Goal: Transaction & Acquisition: Purchase product/service

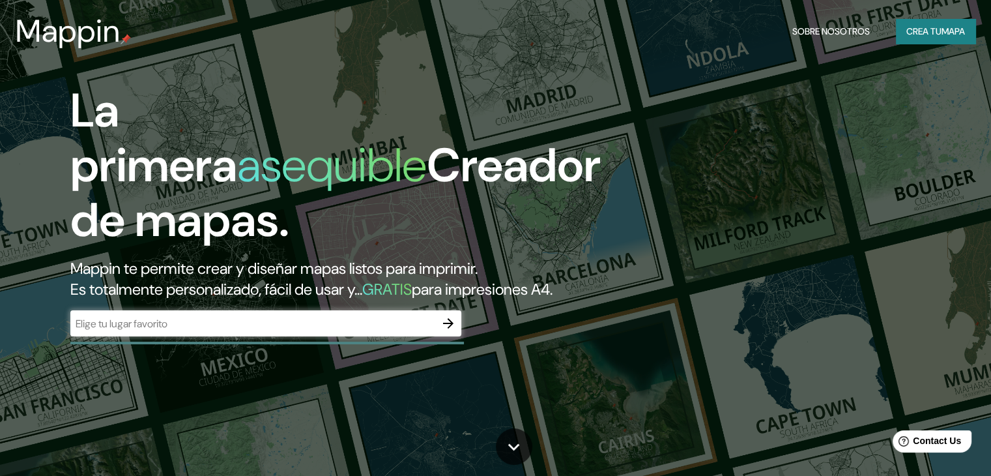
click at [449, 329] on icon "button" at bounding box center [448, 323] width 10 height 10
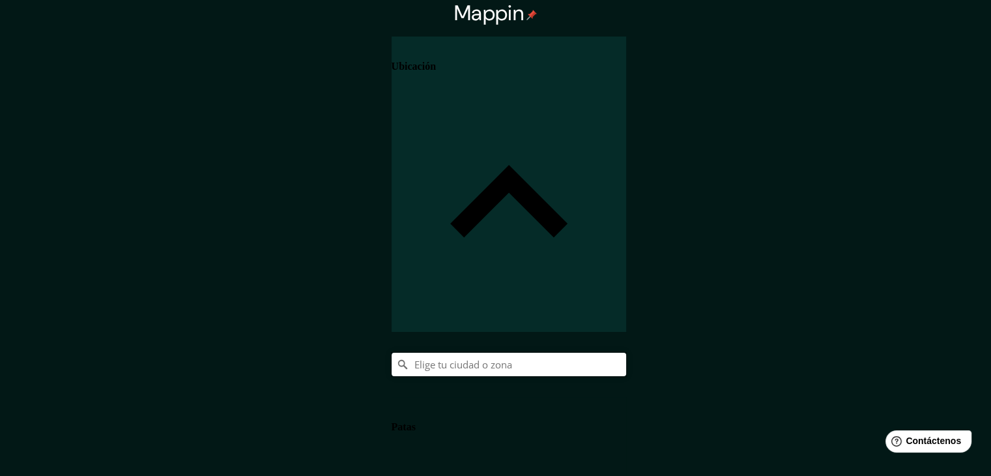
click at [626, 353] on input "Elige tu ciudad o zona" at bounding box center [509, 364] width 235 height 23
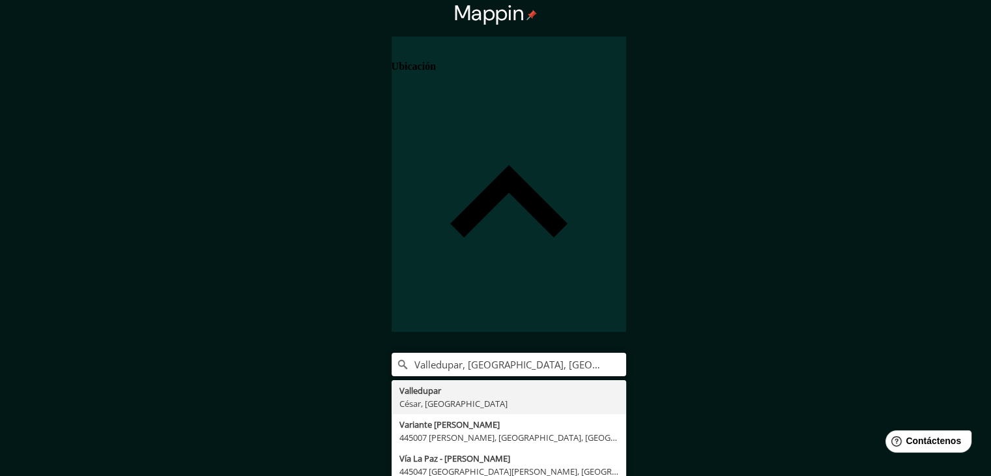
drag, startPoint x: 903, startPoint y: 134, endPoint x: 630, endPoint y: 135, distance: 273.8
type input "p"
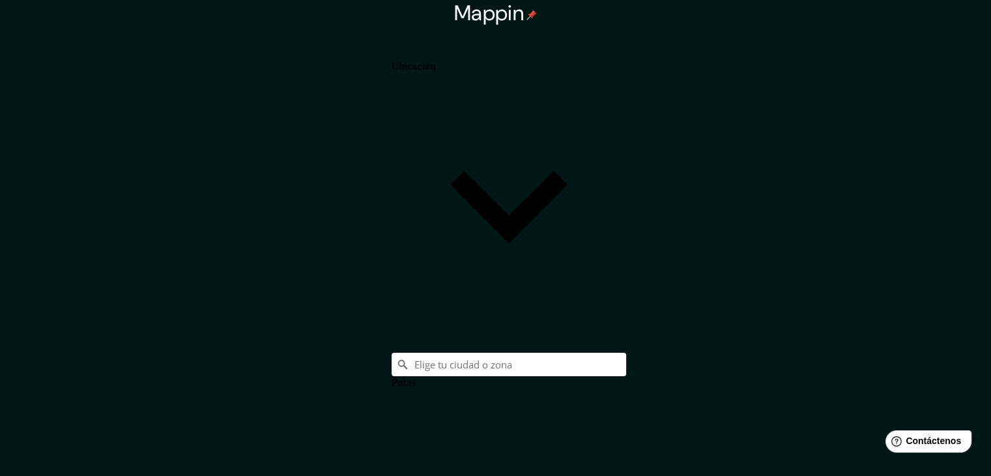
click at [436, 70] on h4 "Ubicación" at bounding box center [414, 67] width 44 height 12
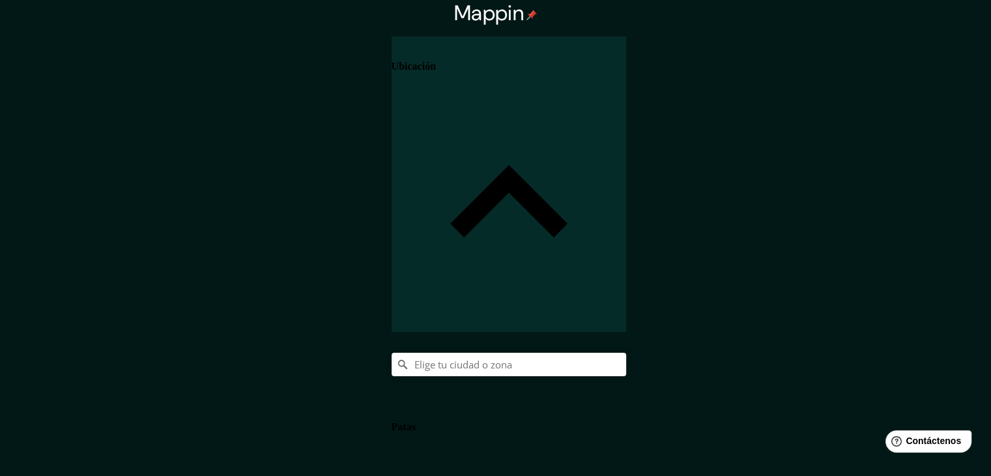
click at [436, 70] on h4 "Ubicación" at bounding box center [414, 67] width 44 height 12
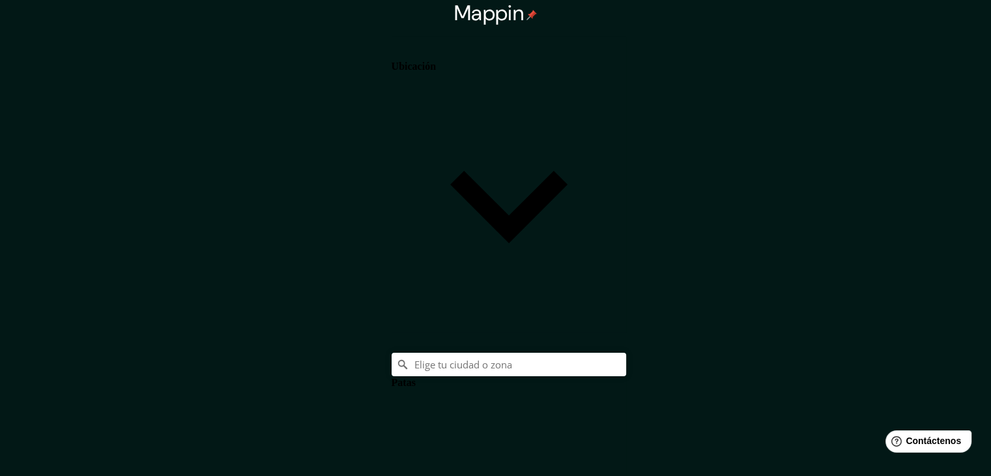
scroll to position [23, 0]
click at [416, 377] on h4 "Patas" at bounding box center [404, 383] width 24 height 12
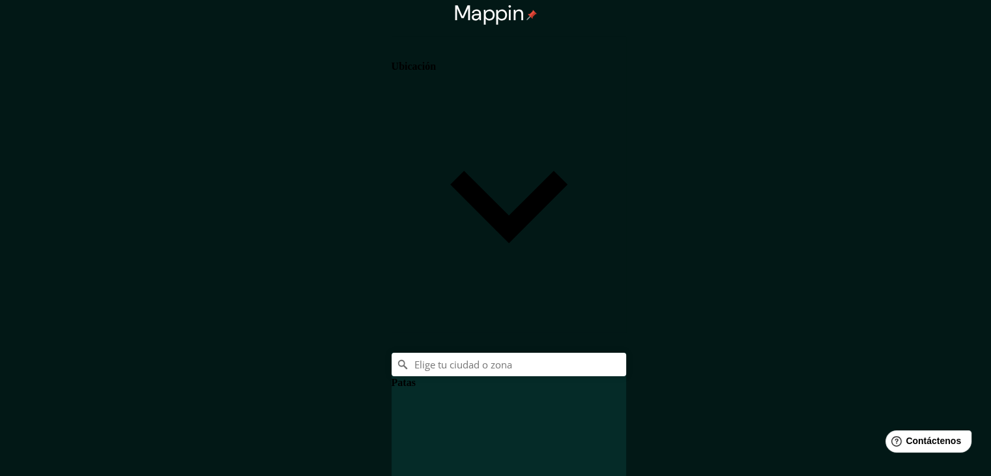
scroll to position [3, 0]
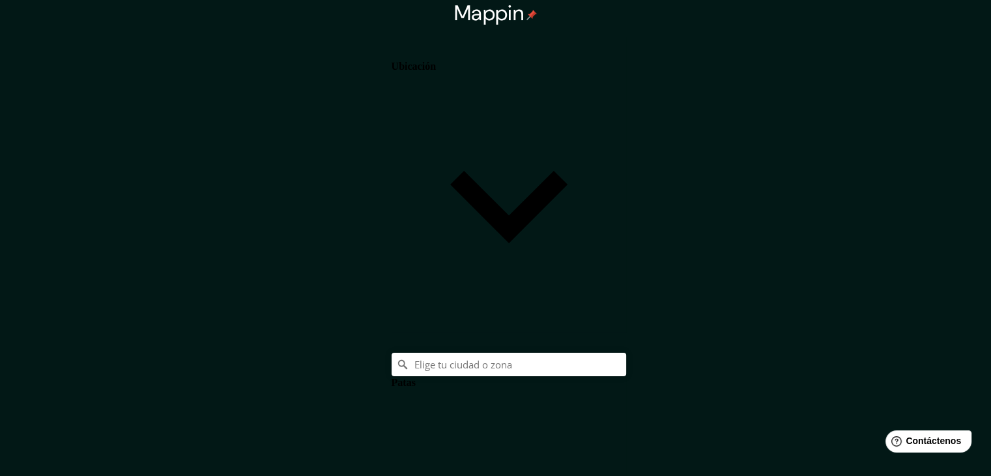
scroll to position [0, 0]
